Goal: Navigation & Orientation: Understand site structure

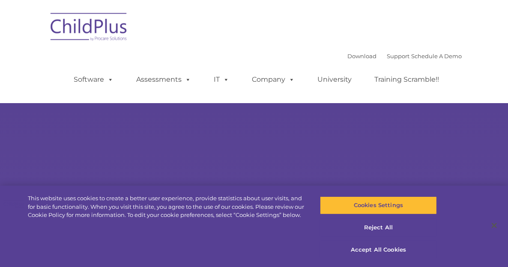
type input ""
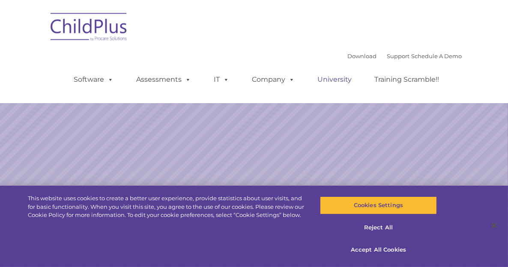
select select "MEDIUM"
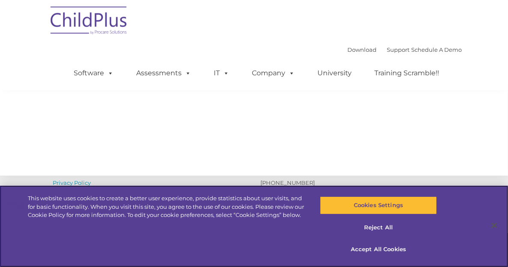
scroll to position [1045, 0]
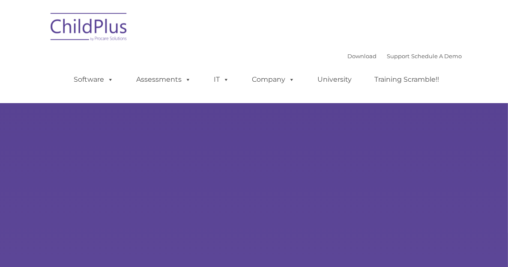
type input ""
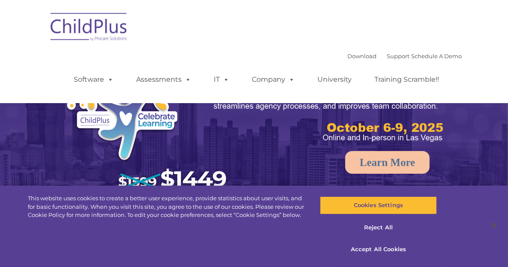
select select "MEDIUM"
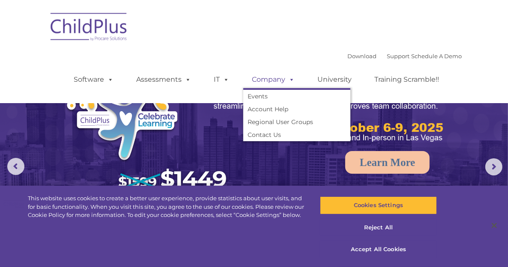
click at [303, 71] on link "Company" at bounding box center [273, 79] width 60 height 17
